Goal: Transaction & Acquisition: Purchase product/service

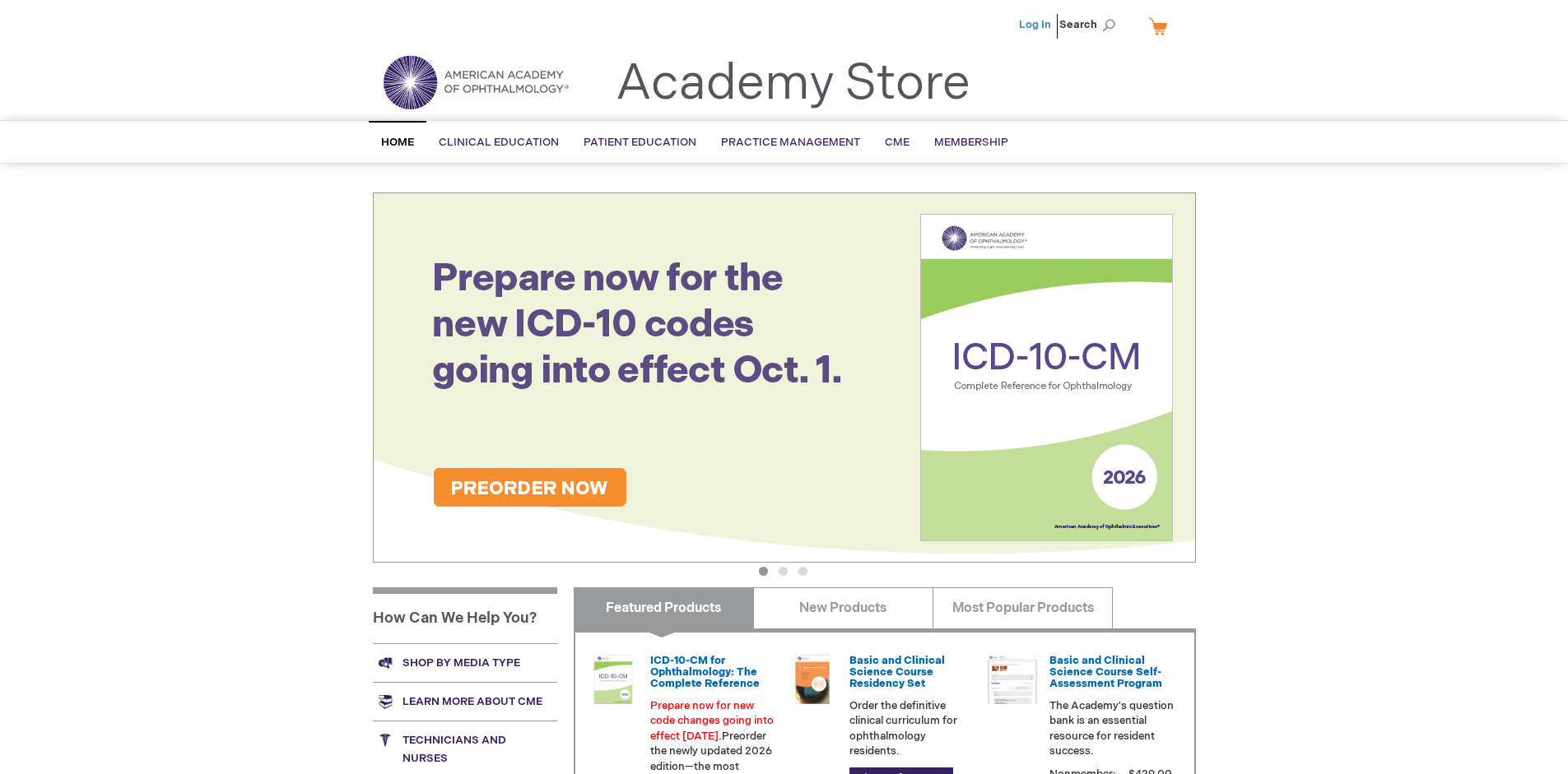
click at [1036, 25] on link "Log In" at bounding box center [1035, 24] width 32 height 13
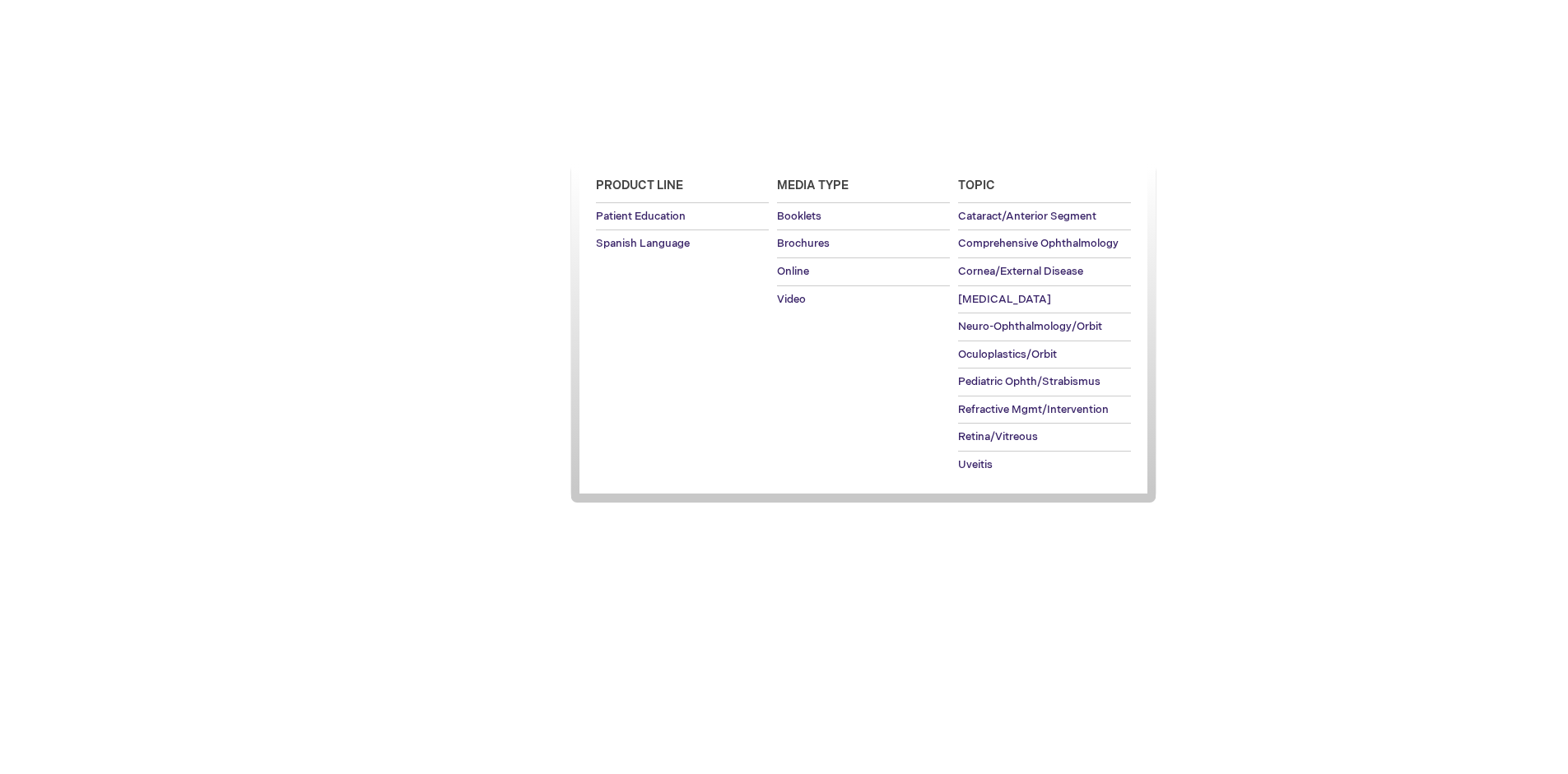
click at [636, 142] on span "Patient Education" at bounding box center [639, 140] width 113 height 13
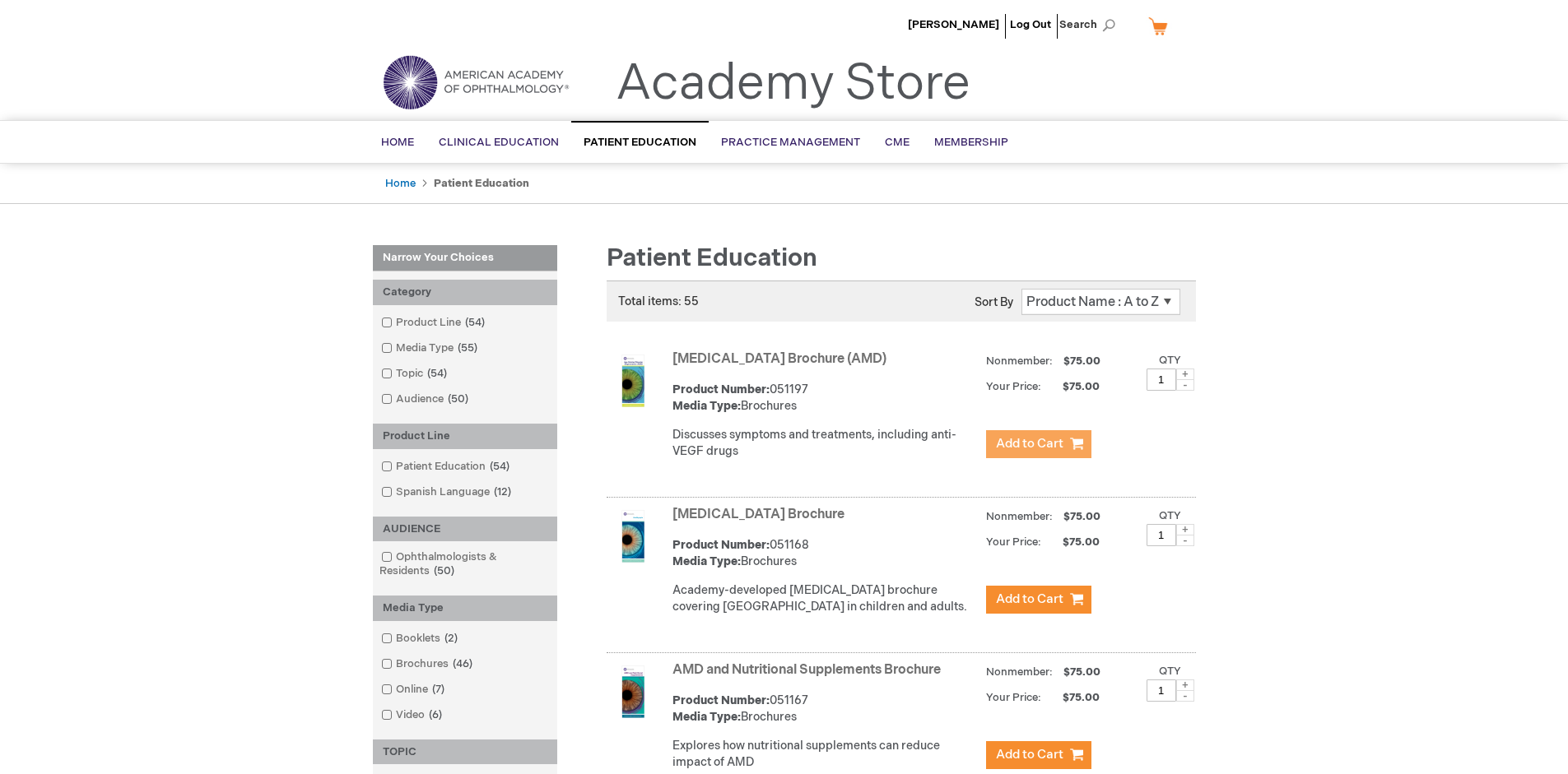
click at [1038, 445] on span "Add to Cart" at bounding box center [1029, 444] width 68 height 16
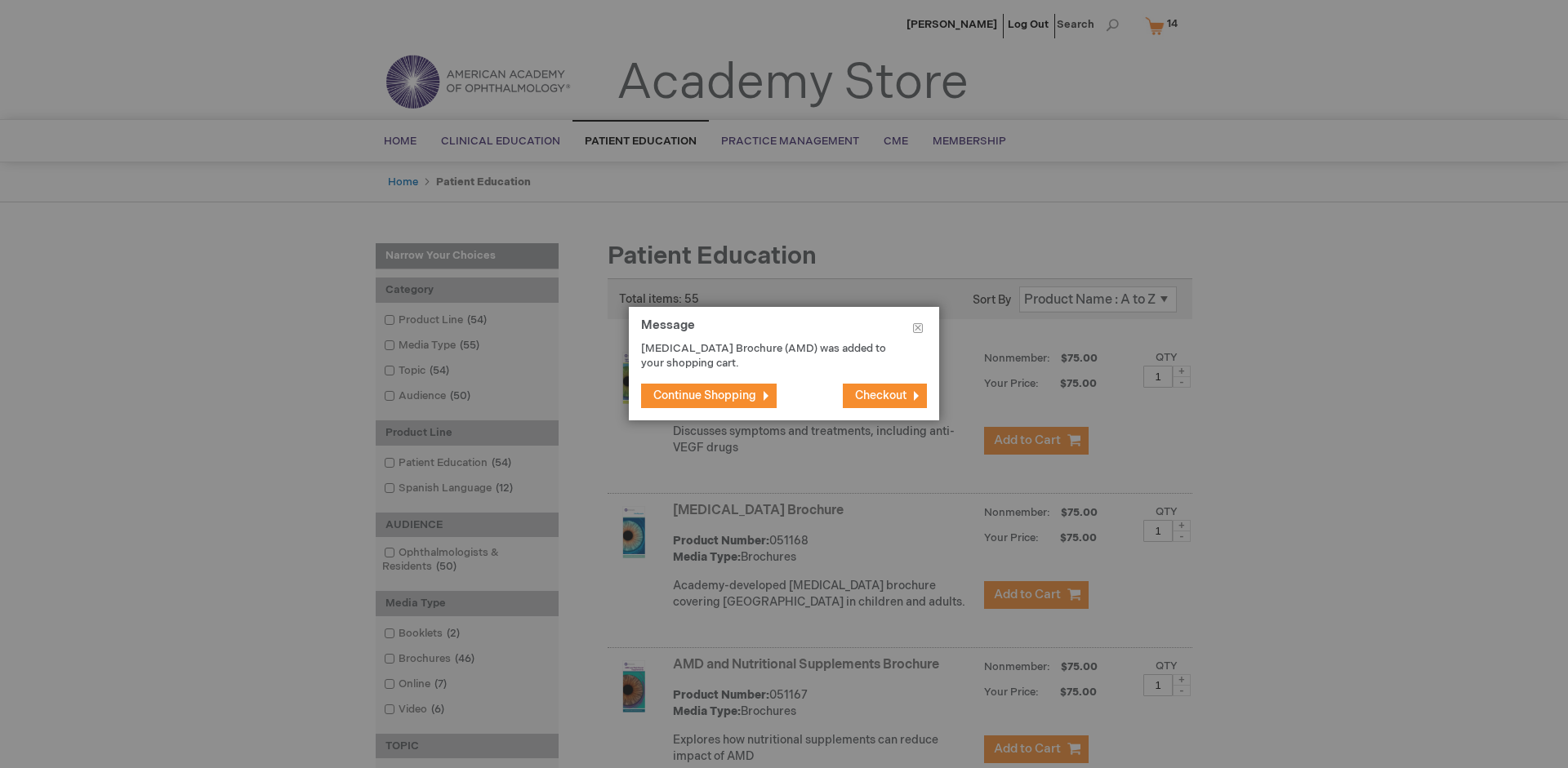
click at [705, 395] on span "Continue Shopping" at bounding box center [705, 395] width 103 height 14
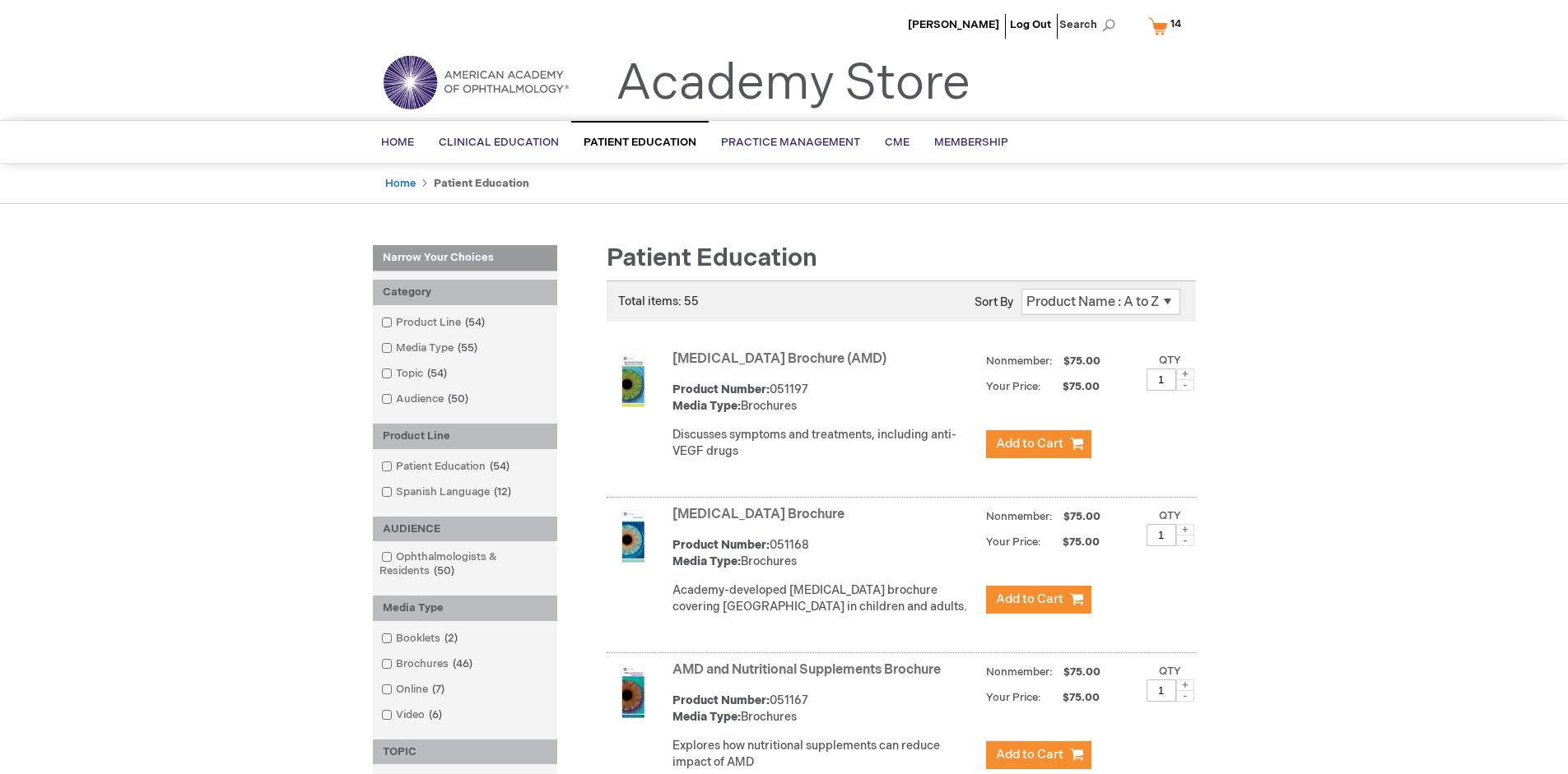
click at [810, 678] on link "AMD and Nutritional Supplements Brochure" at bounding box center [807, 670] width 268 height 16
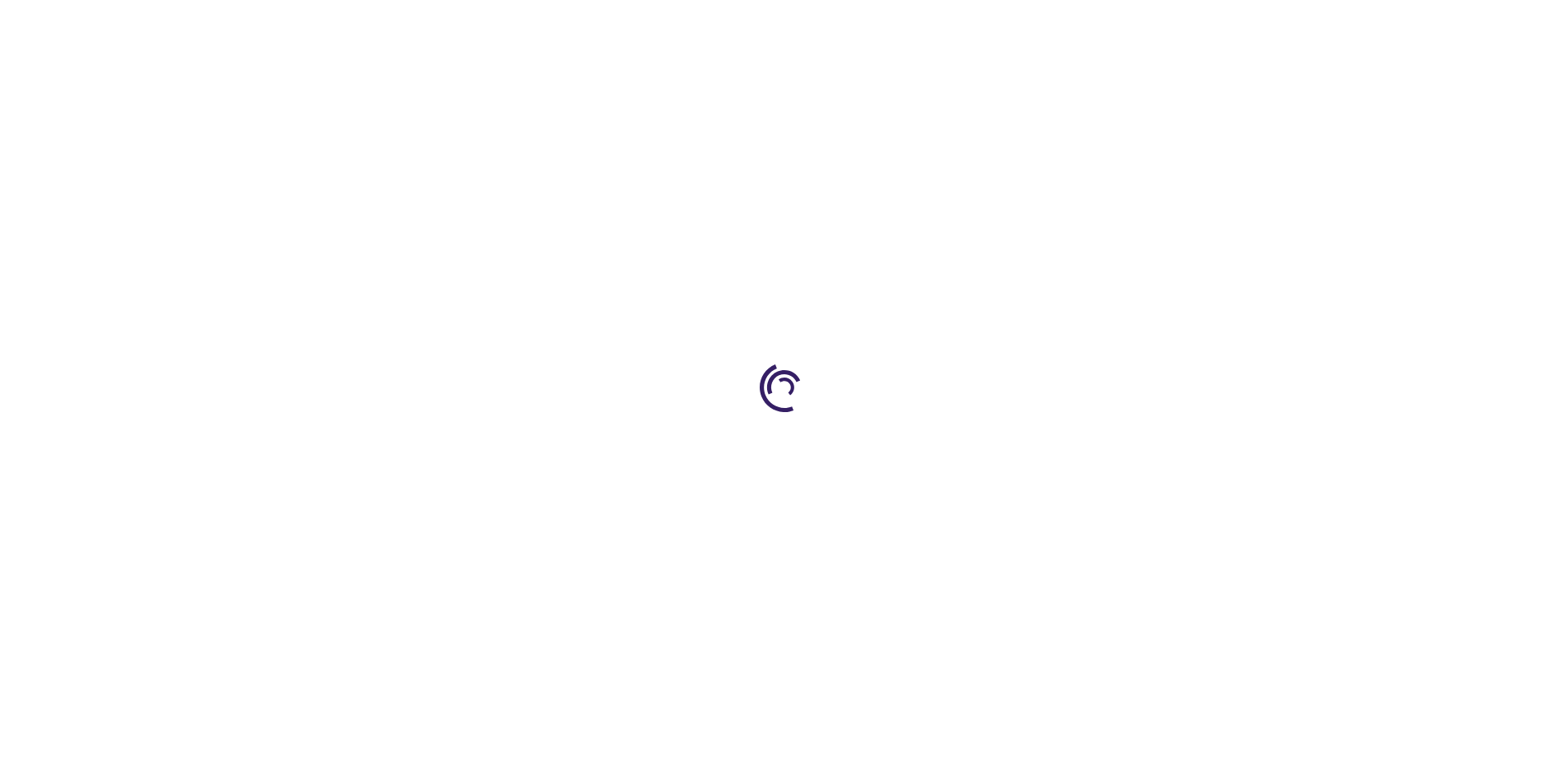
type input "1"
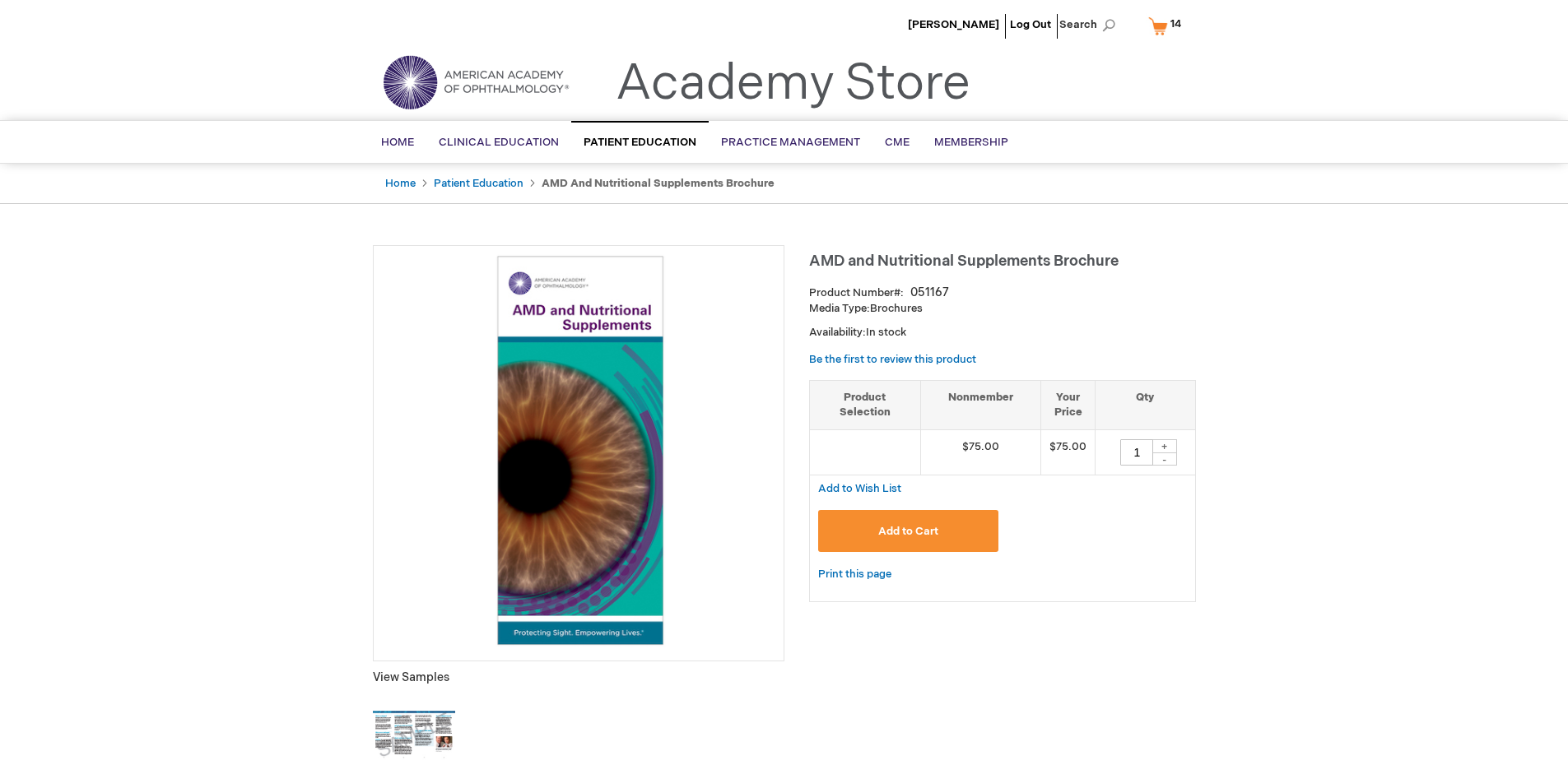
click at [907, 530] on span "Add to Cart" at bounding box center [908, 531] width 60 height 13
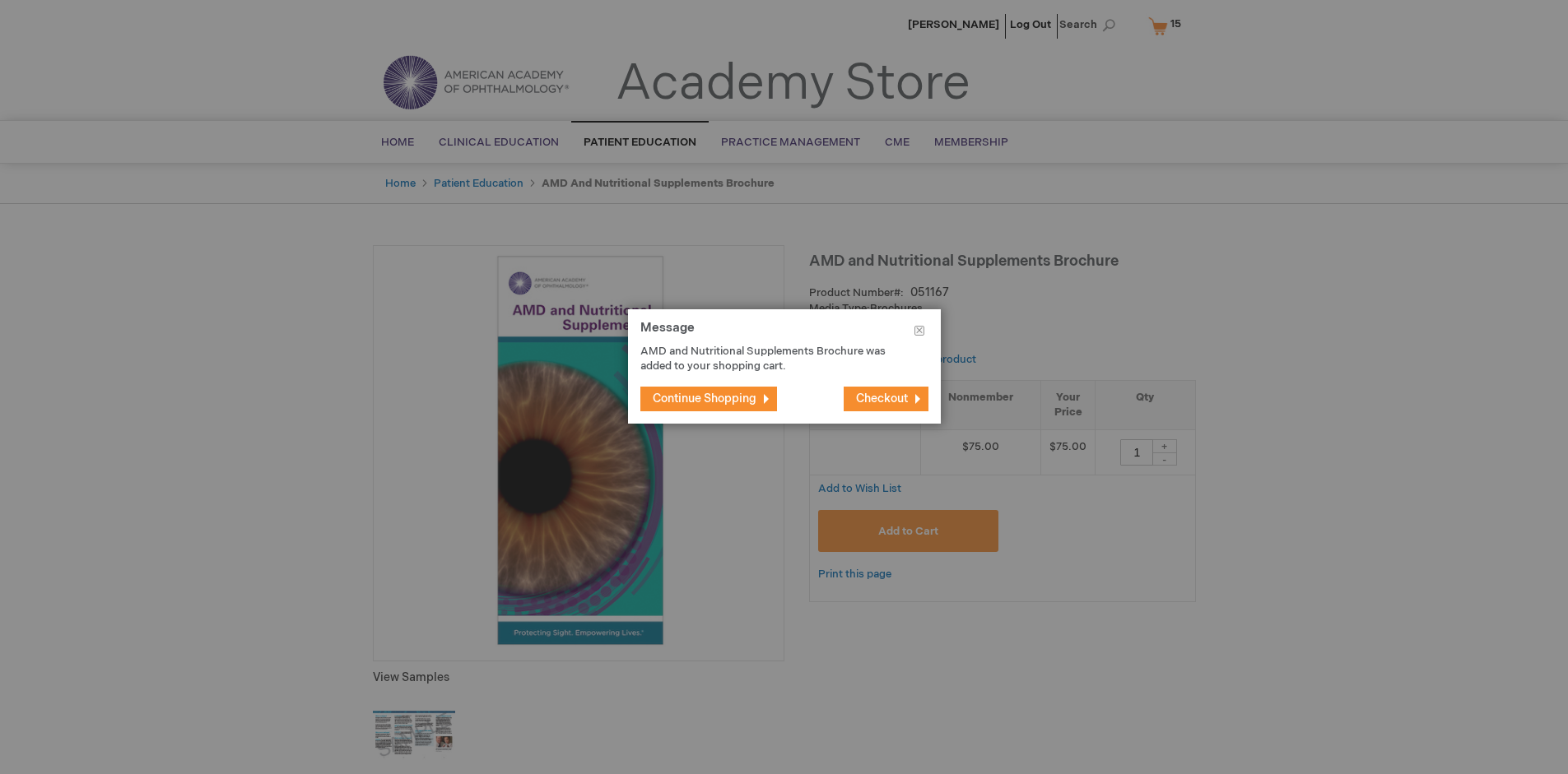
click at [710, 398] on span "Continue Shopping" at bounding box center [704, 398] width 103 height 14
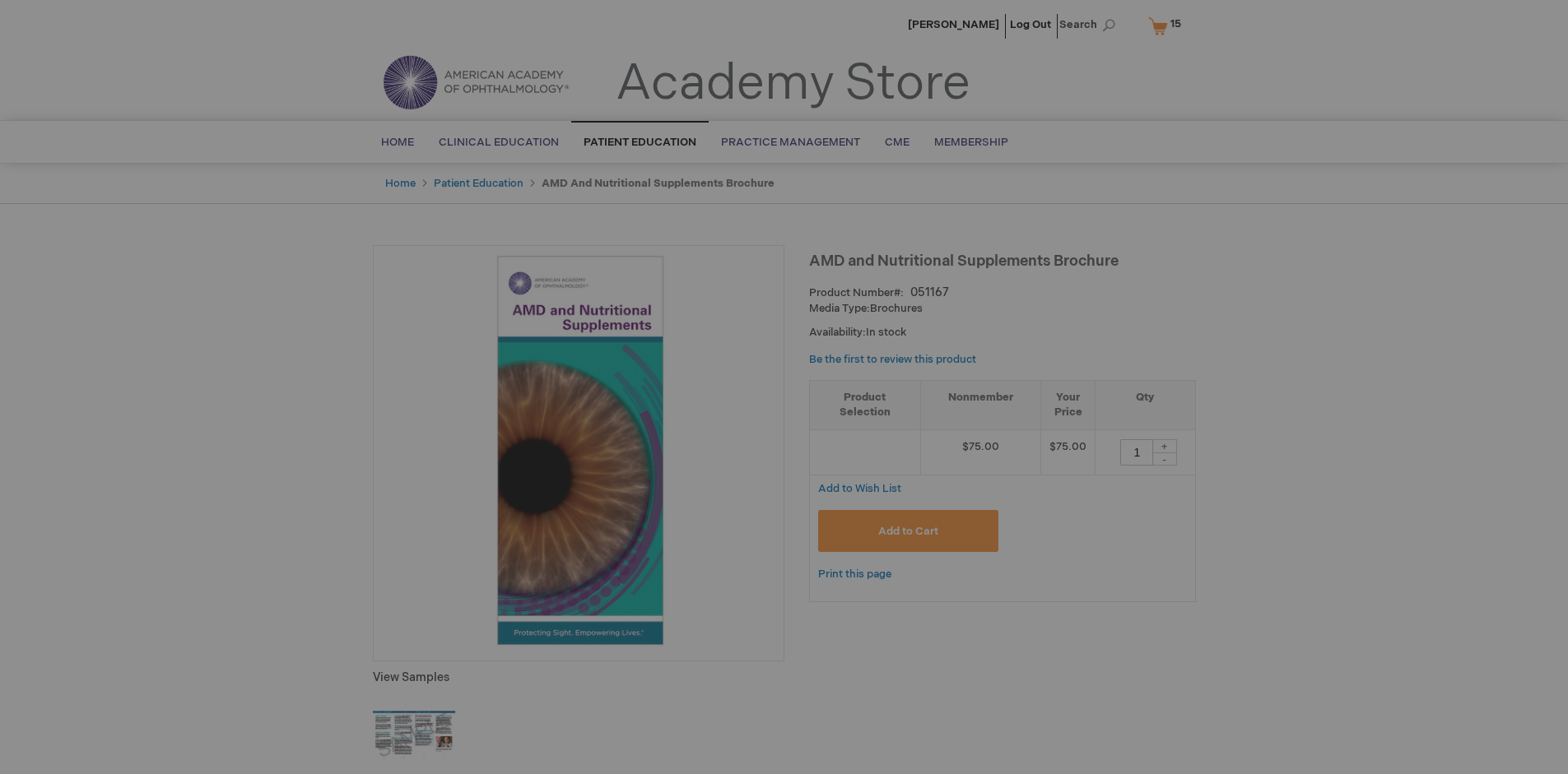
click at [1173, 25] on span "15" at bounding box center [1175, 24] width 10 height 13
click at [0, 0] on span "Go To Shopping Cart" at bounding box center [0, 0] width 0 height 0
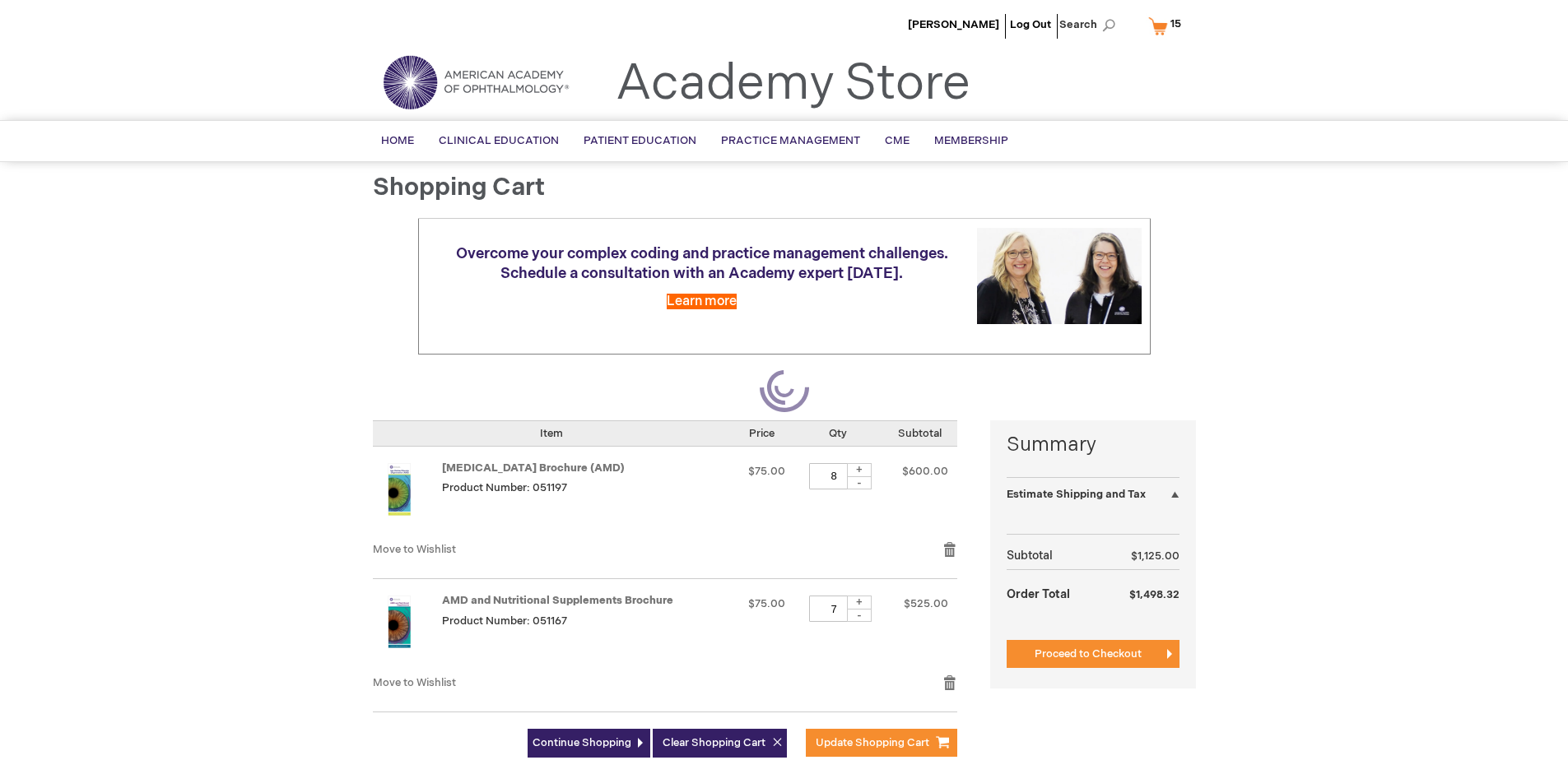
select select "US"
select select "41"
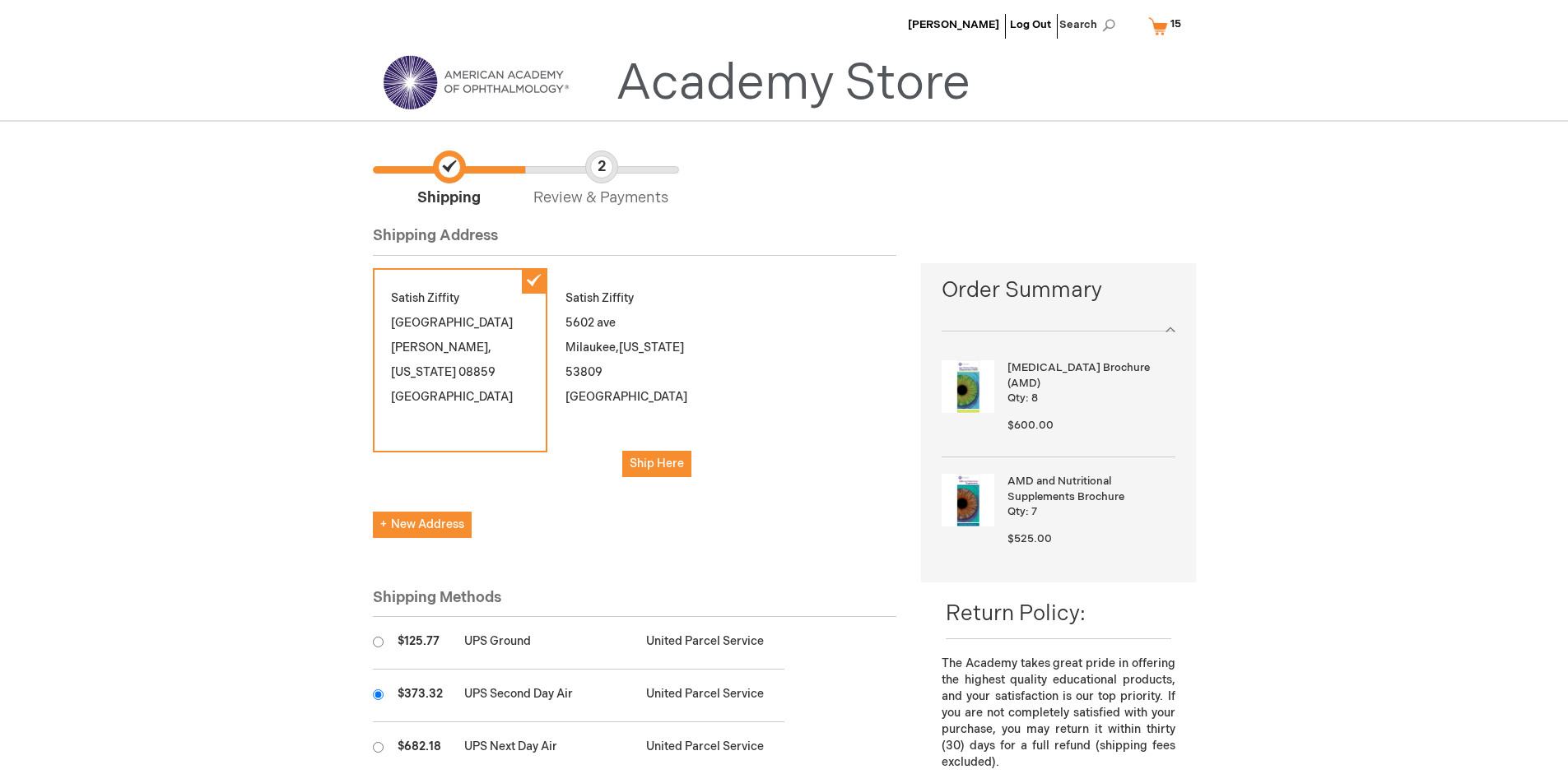
click at [378, 694] on input "radio" at bounding box center [378, 694] width 10 height 10
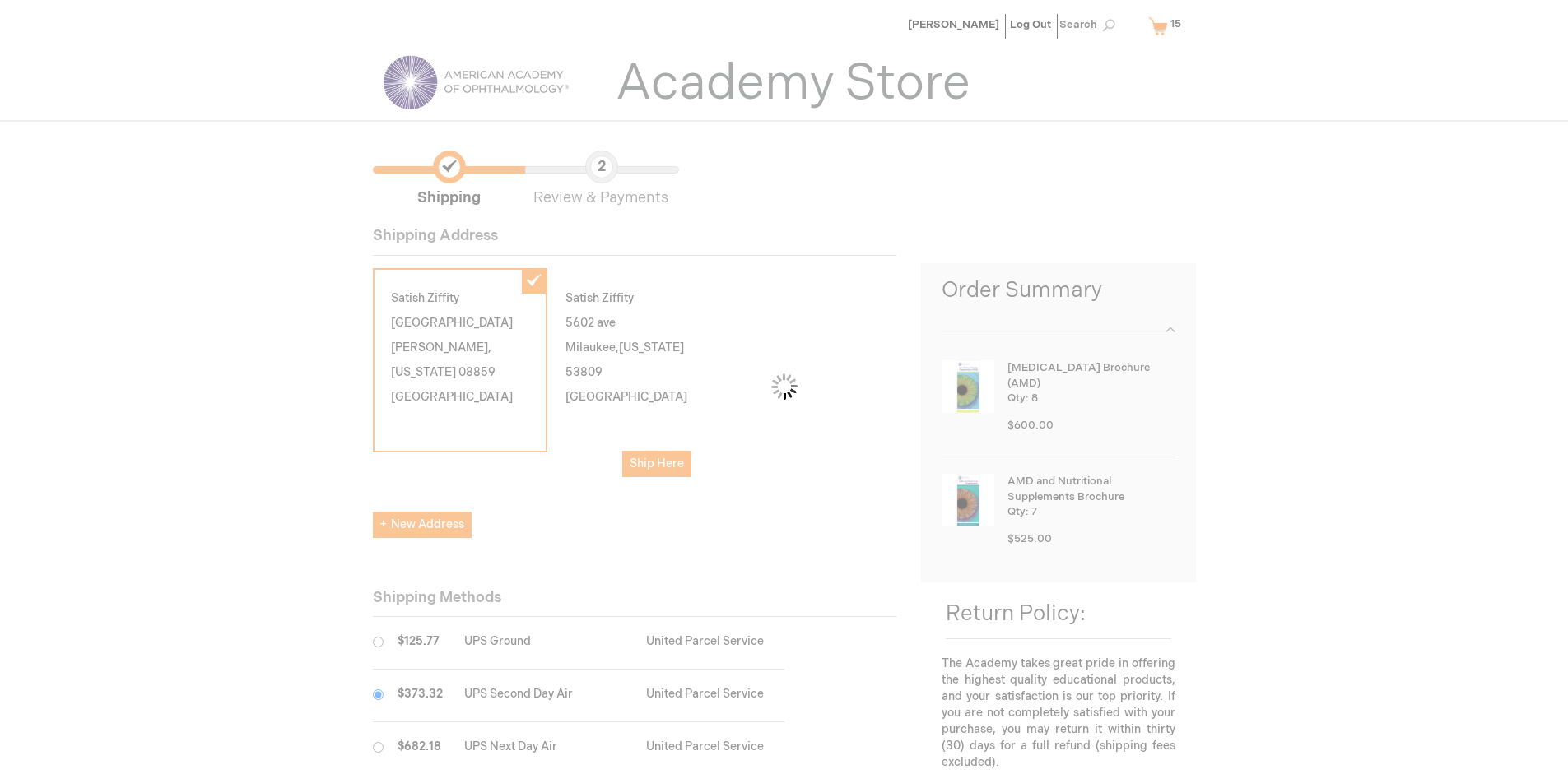
scroll to position [82, 0]
